Goal: Ask a question

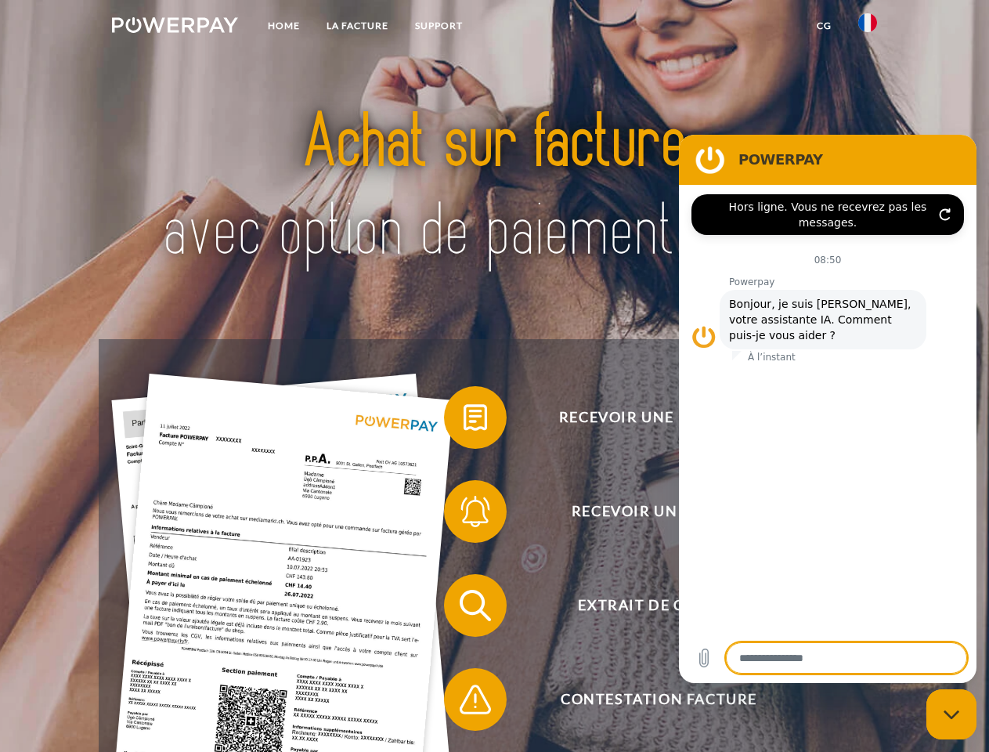
click at [175, 27] on img at bounding box center [175, 25] width 126 height 16
click at [867, 27] on img at bounding box center [867, 22] width 19 height 19
click at [824, 26] on link "CG" at bounding box center [823, 26] width 41 height 28
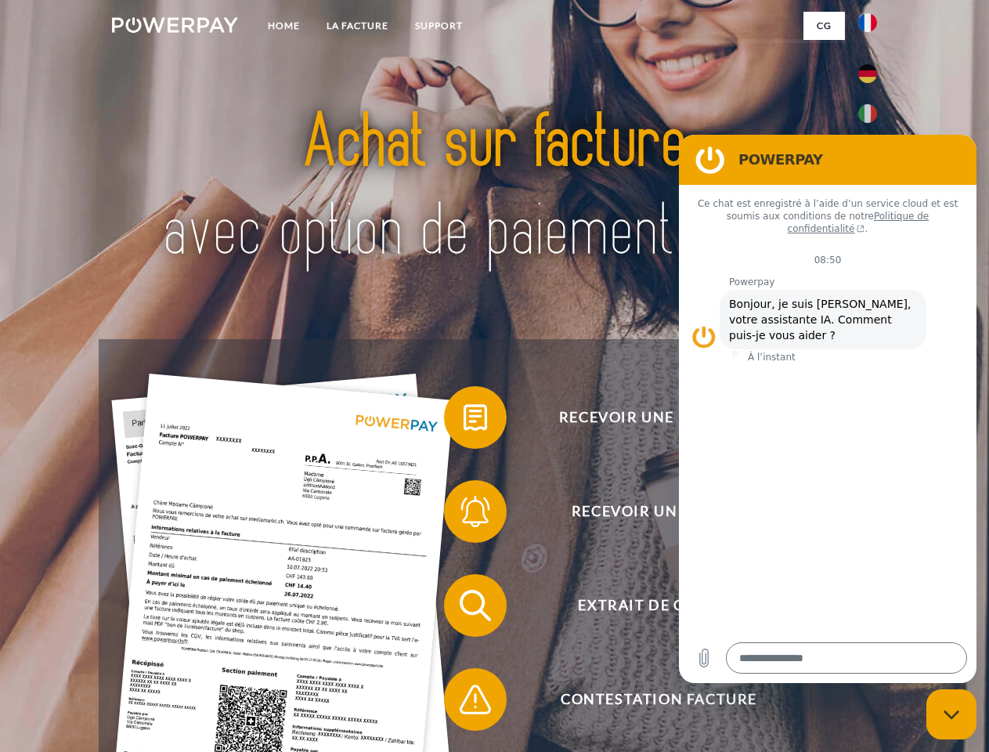
click at [463, 420] on span at bounding box center [452, 417] width 78 height 78
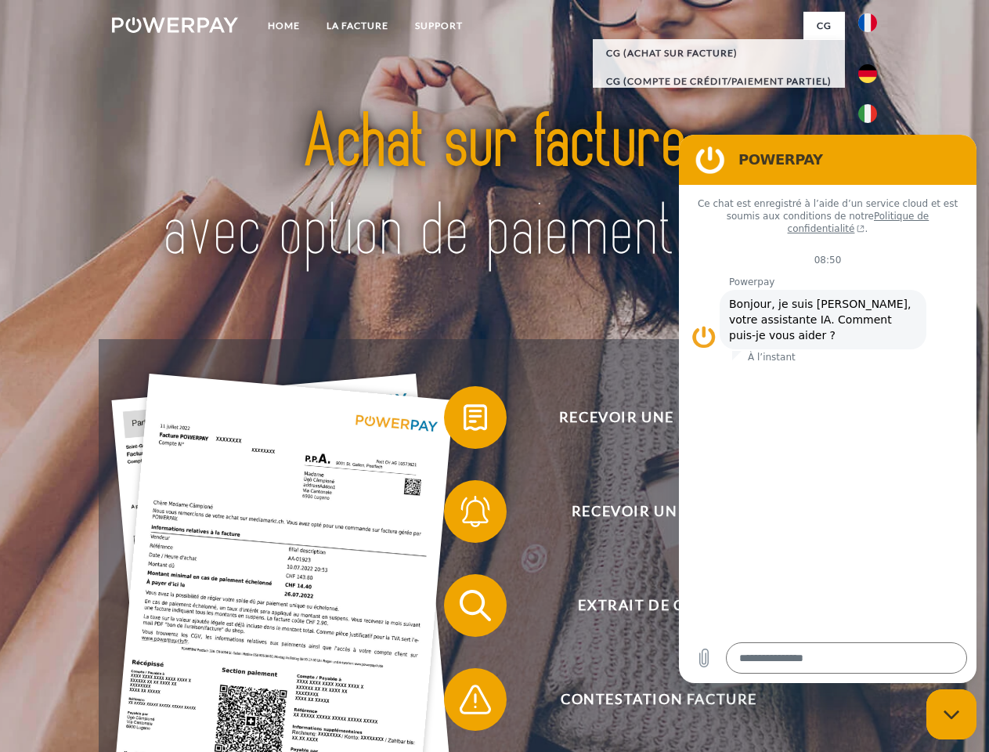
click at [463, 514] on div "Recevoir une facture ? Recevoir un rappel? Extrait de compte retour" at bounding box center [494, 652] width 791 height 626
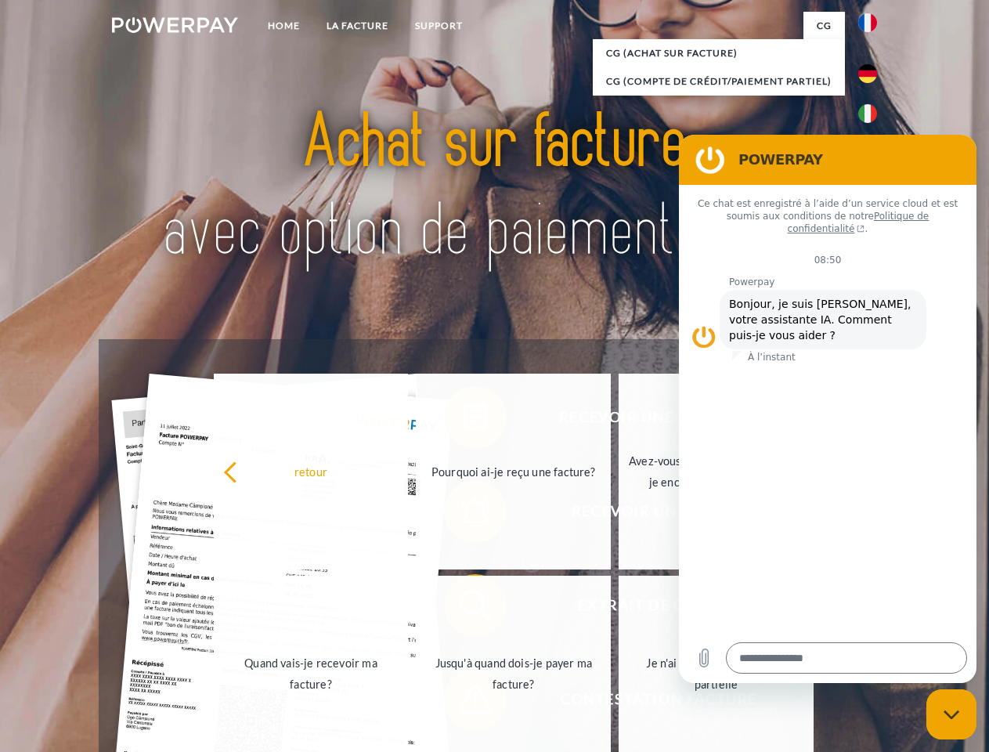
click at [463, 608] on link "Jusqu'à quand dois-je payer ma facture?" at bounding box center [513, 673] width 195 height 196
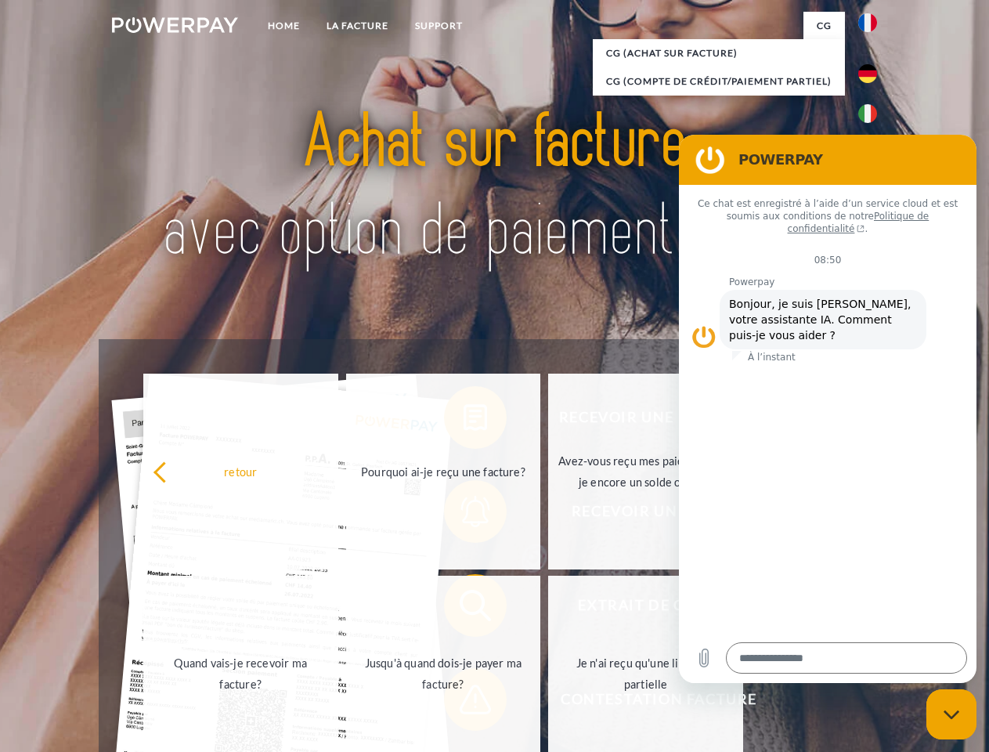
click at [463, 702] on span at bounding box center [452, 699] width 78 height 78
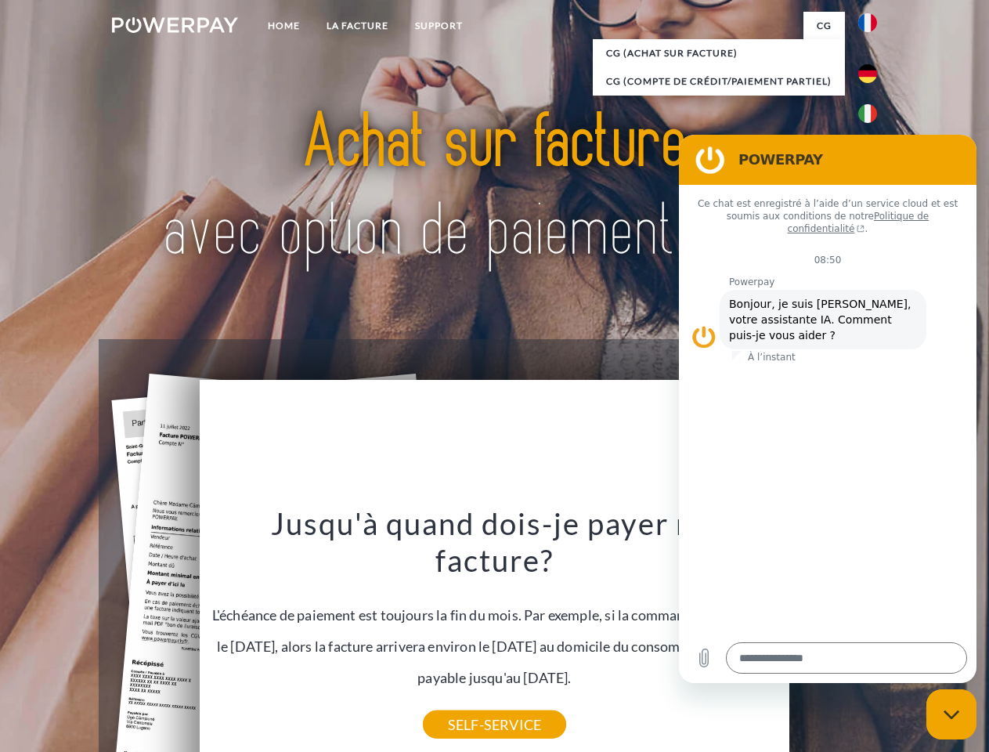
click at [951, 714] on icon "Fermer la fenêtre de messagerie" at bounding box center [951, 714] width 16 height 10
type textarea "*"
